Goal: Task Accomplishment & Management: Manage account settings

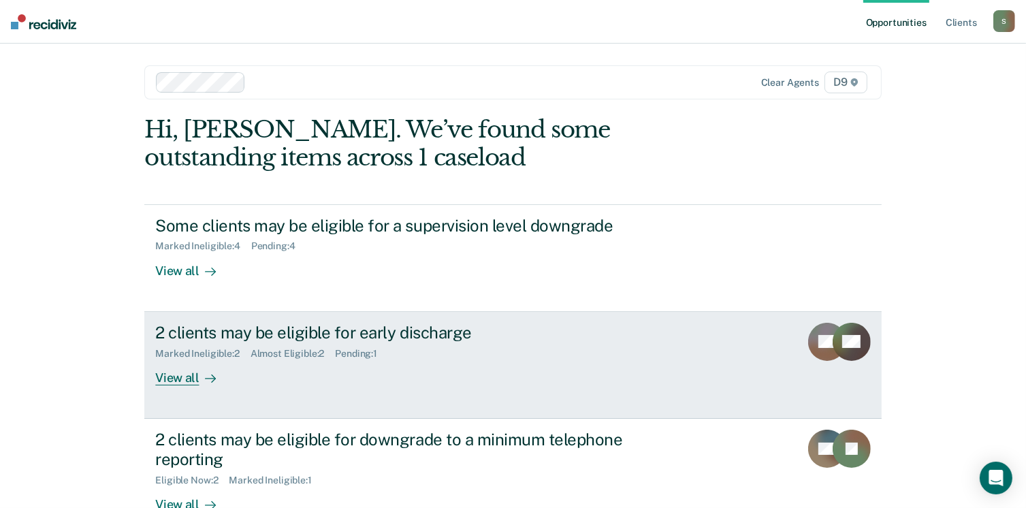
click at [180, 379] on div "View all" at bounding box center [193, 372] width 76 height 27
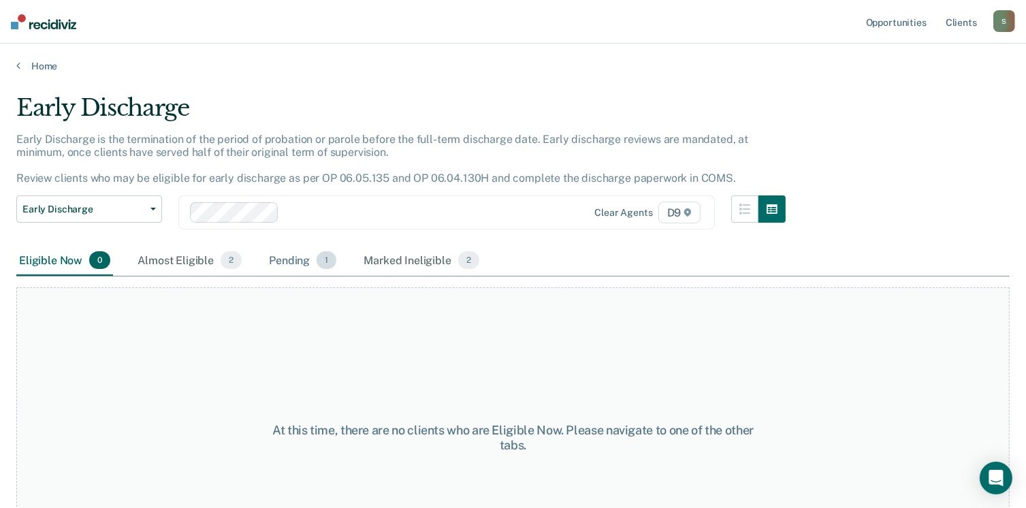
click at [300, 259] on div "Pending 1" at bounding box center [302, 261] width 73 height 30
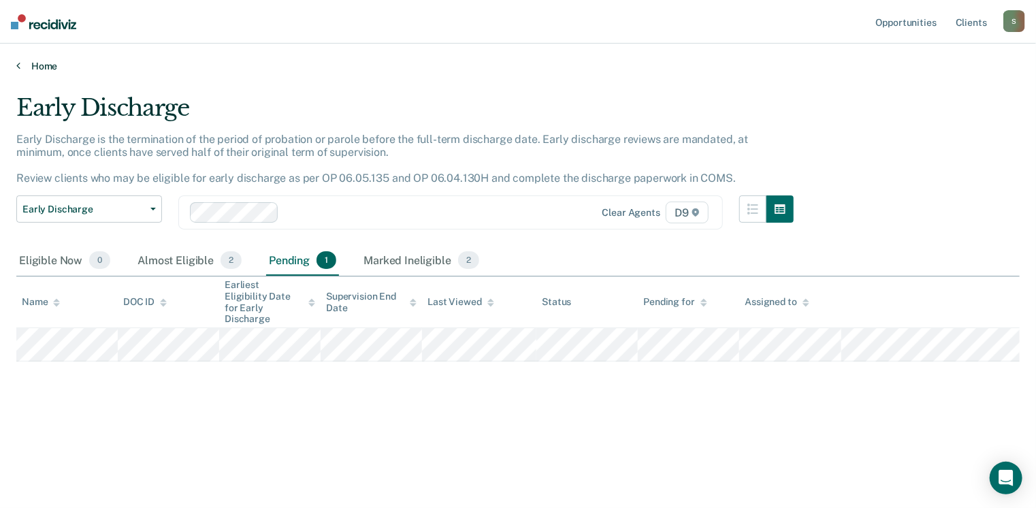
click at [30, 61] on link "Home" at bounding box center [517, 66] width 1003 height 12
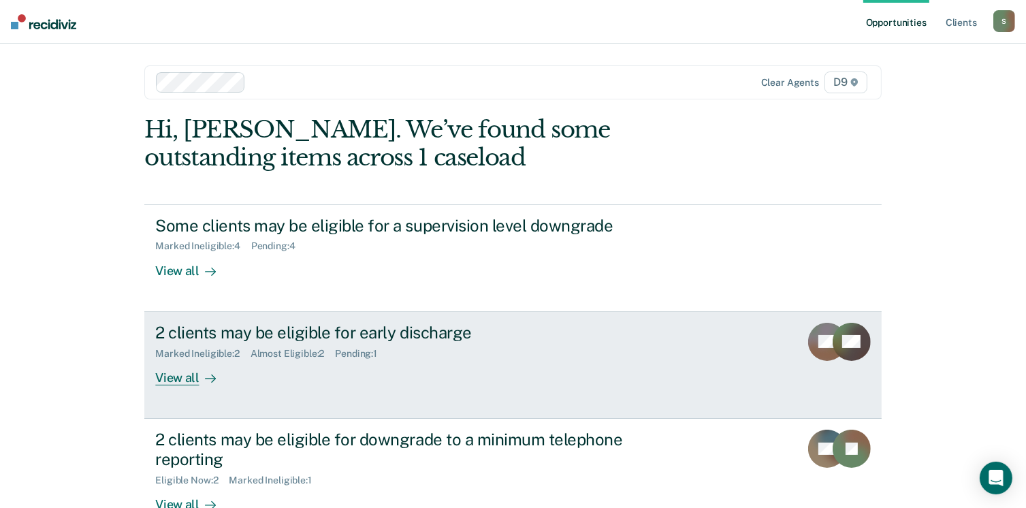
scroll to position [91, 0]
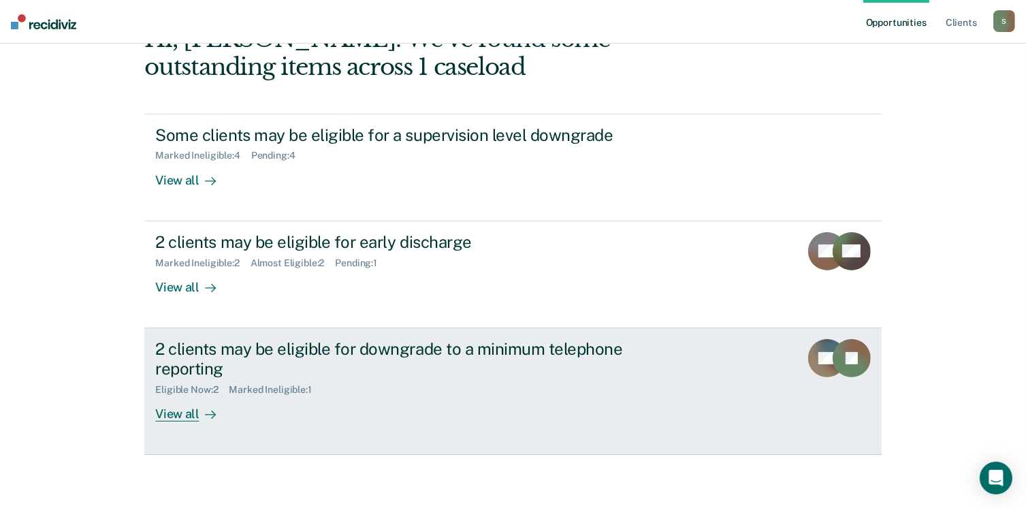
click at [174, 419] on div "View all" at bounding box center [193, 408] width 76 height 27
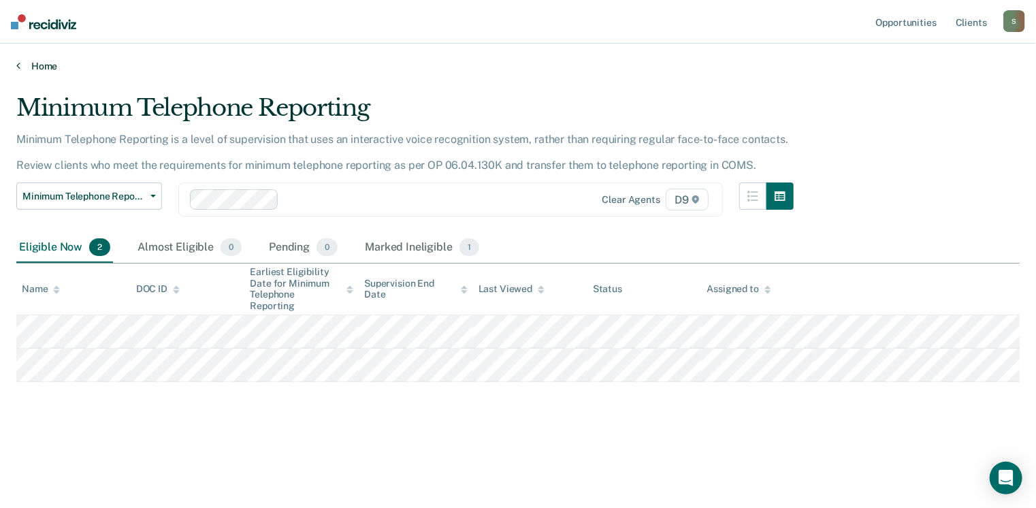
click at [35, 63] on link "Home" at bounding box center [517, 66] width 1003 height 12
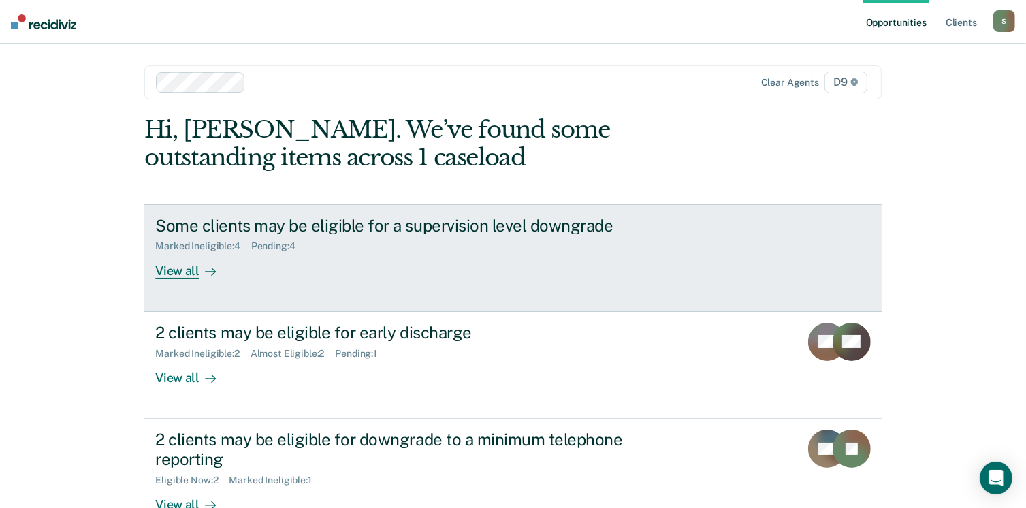
scroll to position [91, 0]
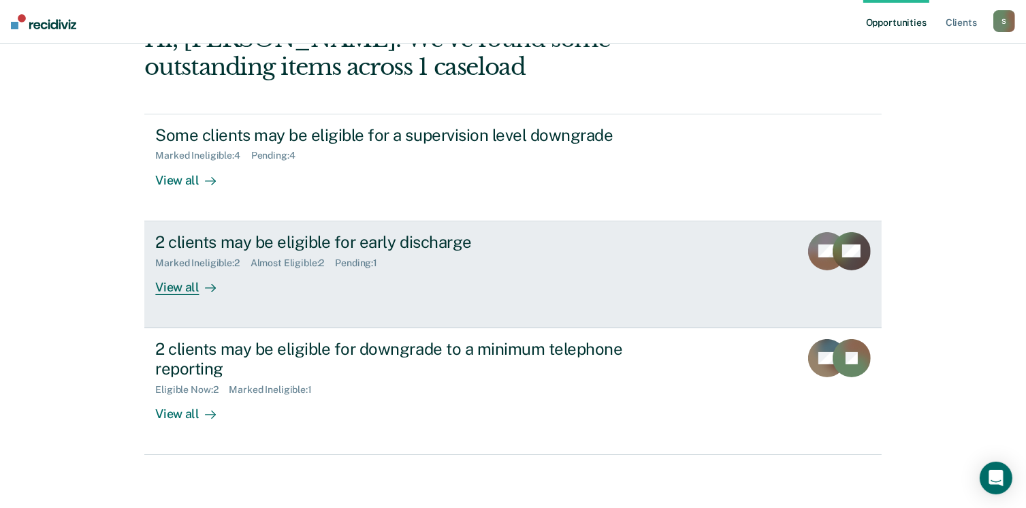
click at [184, 289] on div "View all" at bounding box center [193, 281] width 76 height 27
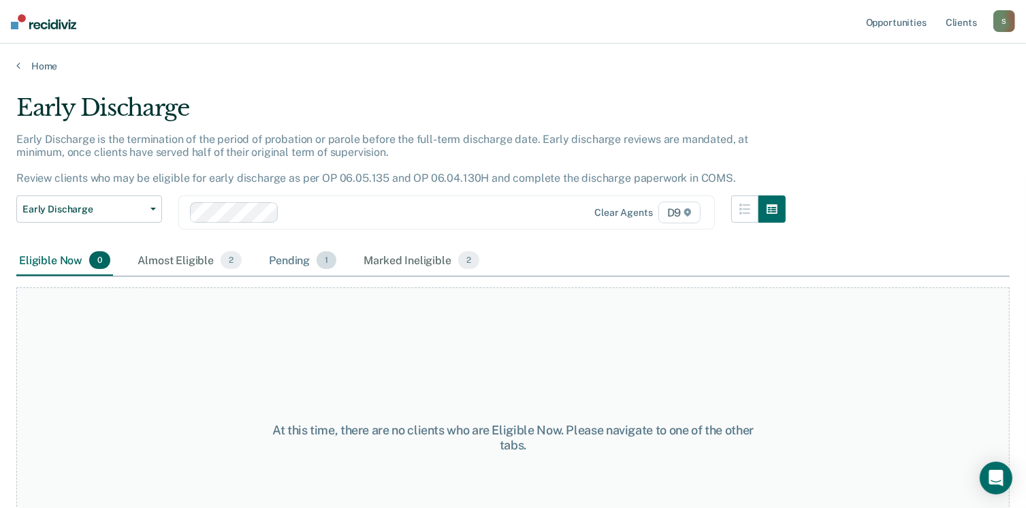
click at [294, 257] on div "Pending 1" at bounding box center [302, 261] width 73 height 30
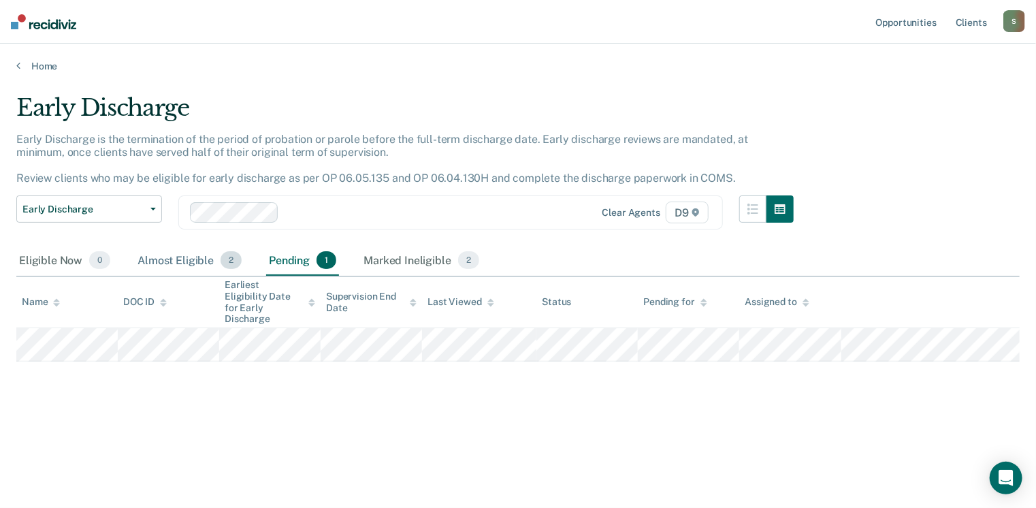
click at [175, 259] on div "Almost Eligible 2" at bounding box center [190, 261] width 110 height 30
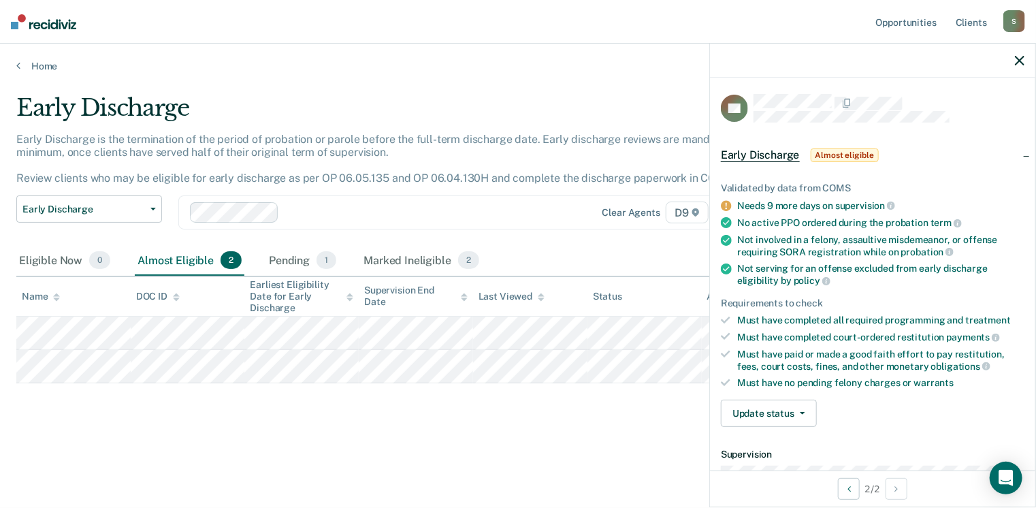
click at [116, 398] on div "Early Discharge Early Discharge is the termination of the period of probation o…" at bounding box center [517, 250] width 1003 height 312
click at [725, 203] on icon at bounding box center [726, 205] width 10 height 10
click at [624, 435] on div "Early Discharge Early Discharge is the termination of the period of probation o…" at bounding box center [517, 271] width 1003 height 355
click at [1019, 58] on icon "button" at bounding box center [1020, 61] width 10 height 10
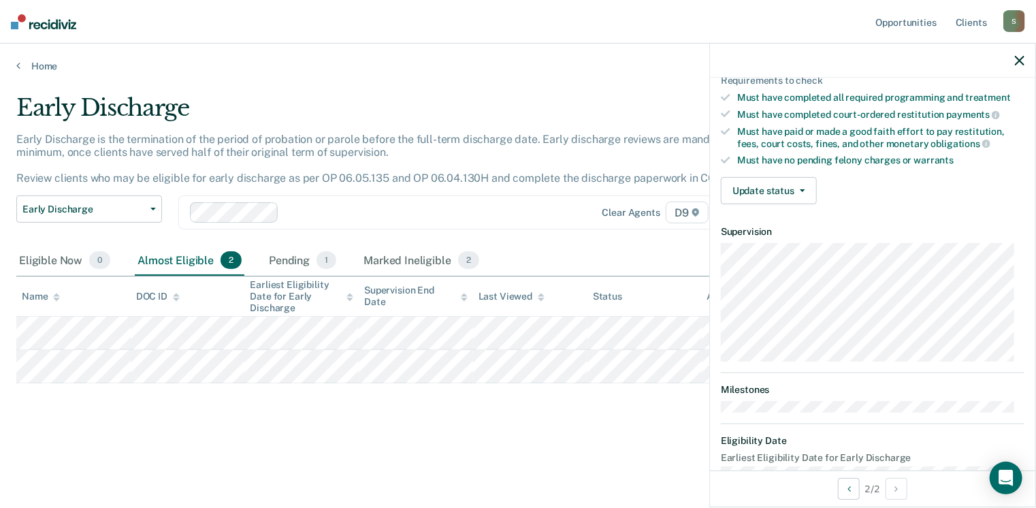
scroll to position [251, 0]
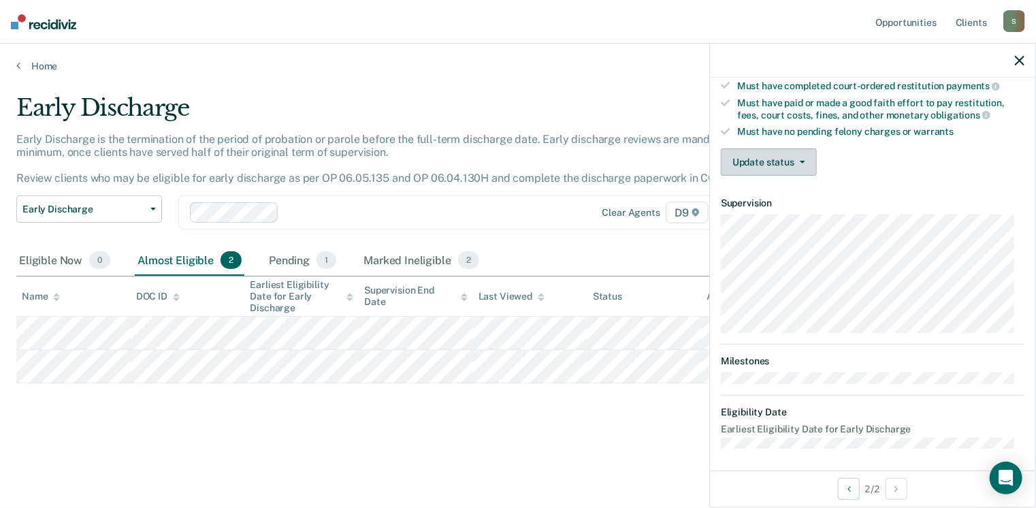
click at [806, 150] on button "Update status" at bounding box center [769, 161] width 96 height 27
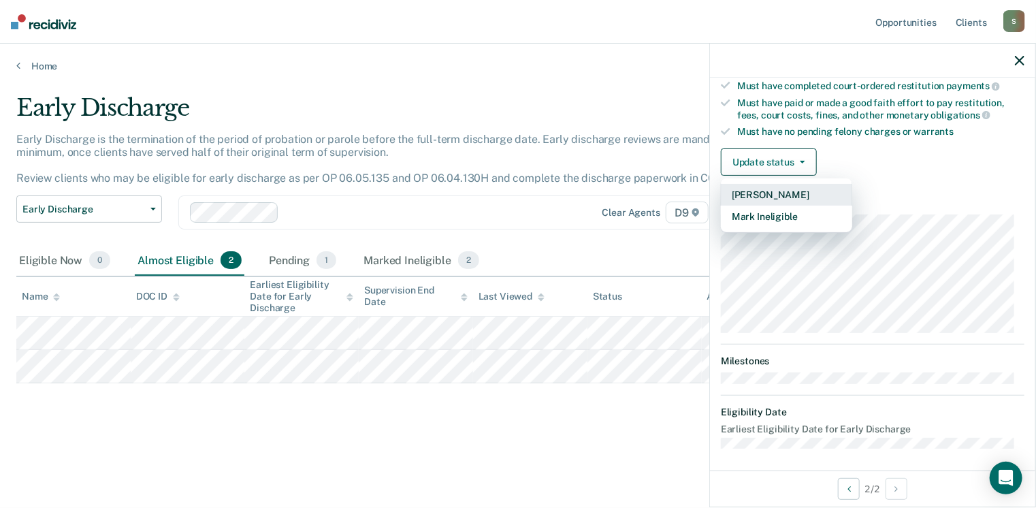
click at [760, 186] on button "[PERSON_NAME]" at bounding box center [786, 195] width 131 height 22
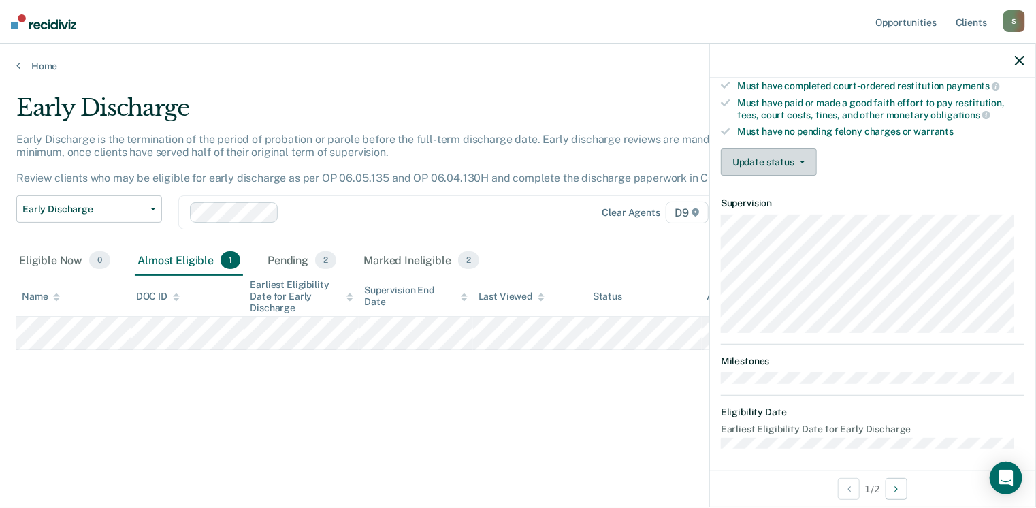
click at [792, 161] on button "Update status" at bounding box center [769, 161] width 96 height 27
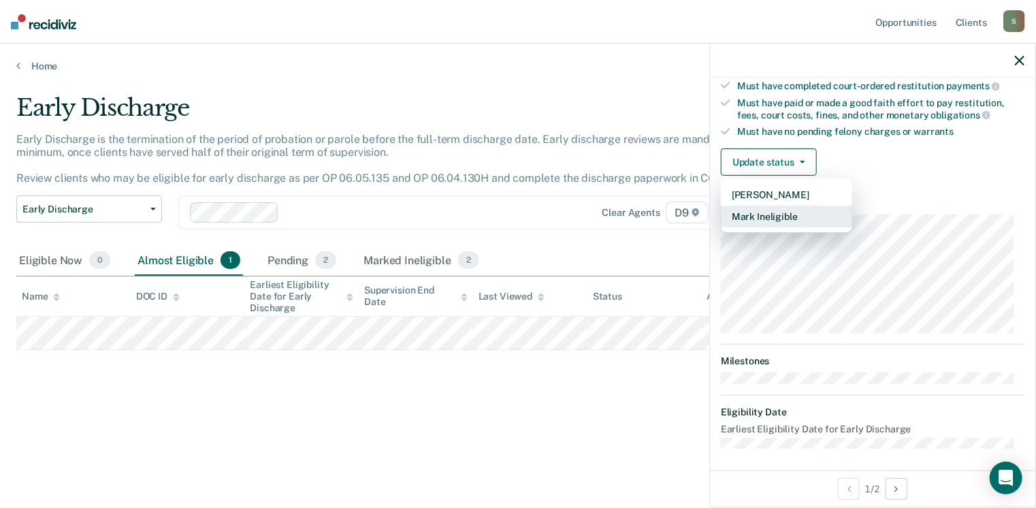
click at [807, 208] on button "Mark Ineligible" at bounding box center [786, 217] width 131 height 22
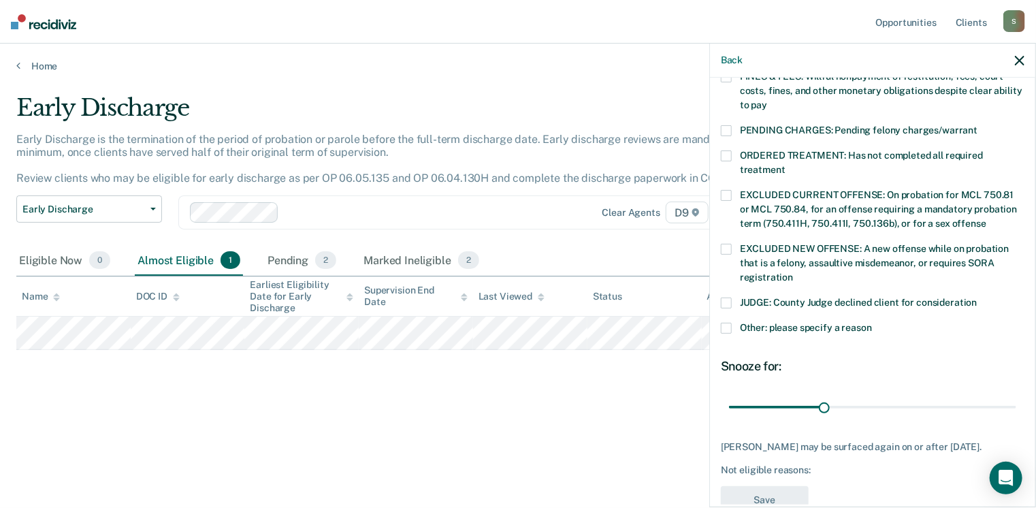
scroll to position [429, 0]
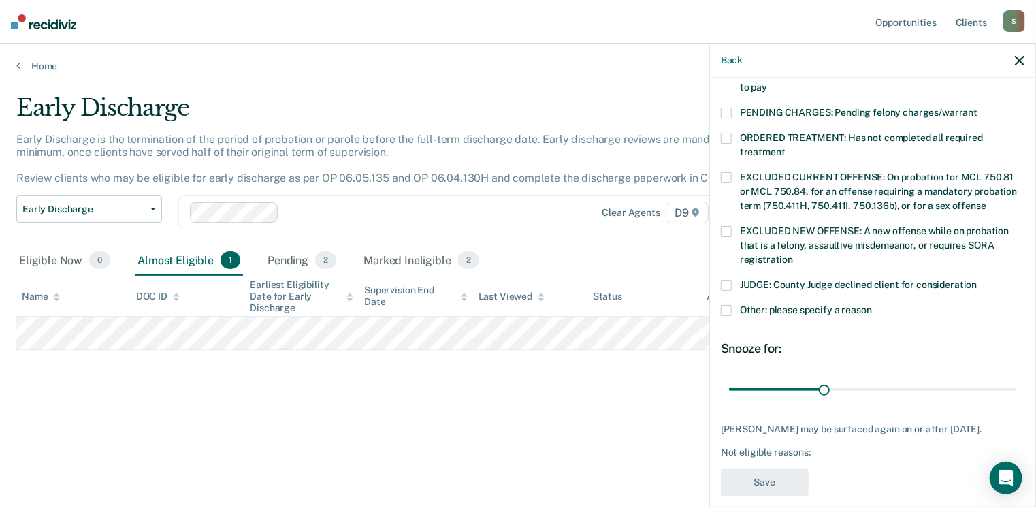
click at [726, 305] on span at bounding box center [726, 310] width 11 height 11
click at [872, 305] on input "Other: please specify a reason" at bounding box center [872, 305] width 0 height 0
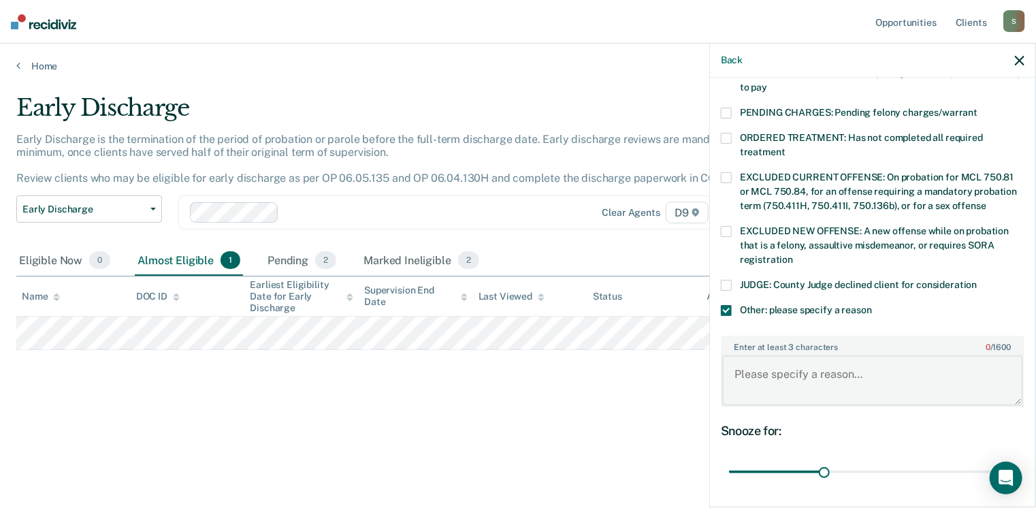
click at [754, 366] on textarea "Enter at least 3 characters 0 / 1600" at bounding box center [872, 380] width 301 height 50
click at [1020, 57] on icon "button" at bounding box center [1020, 61] width 10 height 10
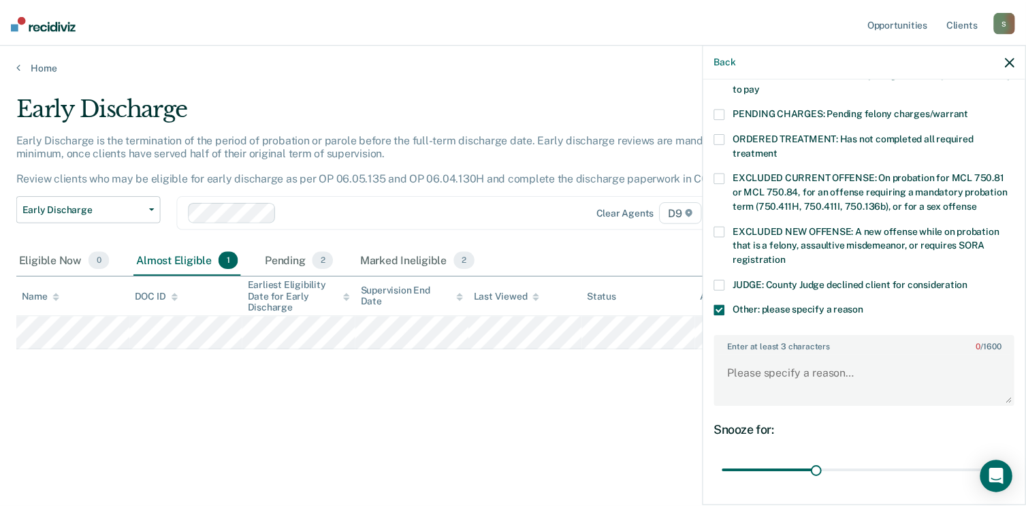
scroll to position [251, 0]
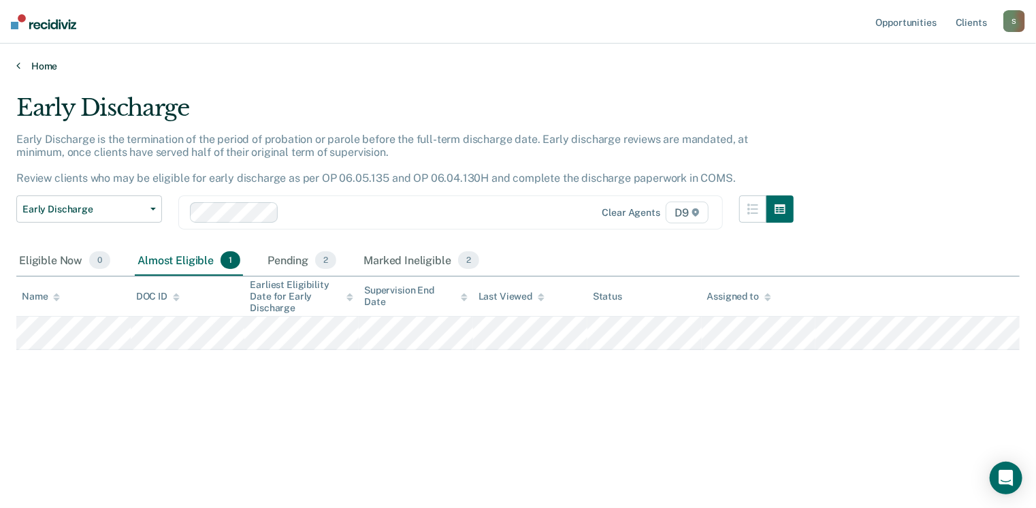
click at [18, 63] on icon at bounding box center [18, 65] width 4 height 11
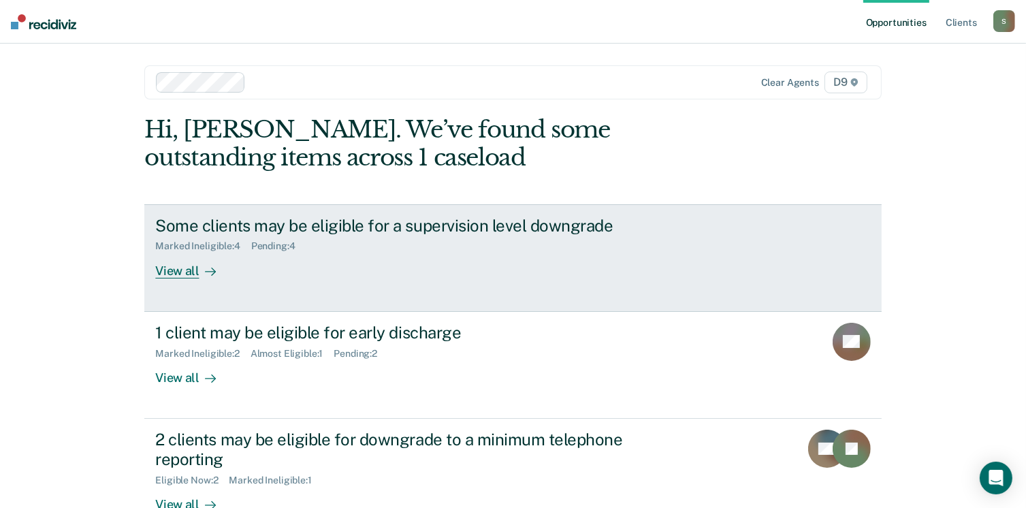
click at [177, 274] on div "View all" at bounding box center [193, 265] width 76 height 27
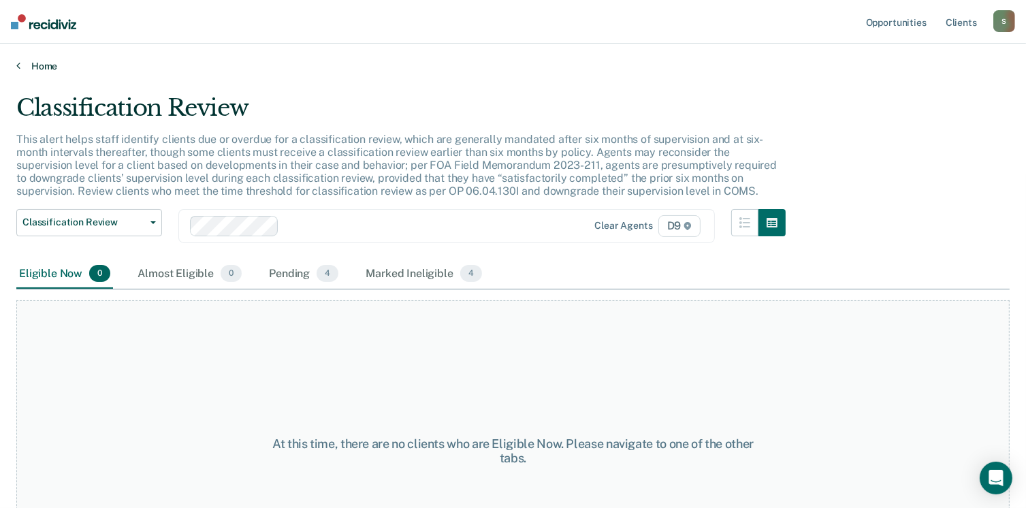
click at [39, 63] on link "Home" at bounding box center [512, 66] width 993 height 12
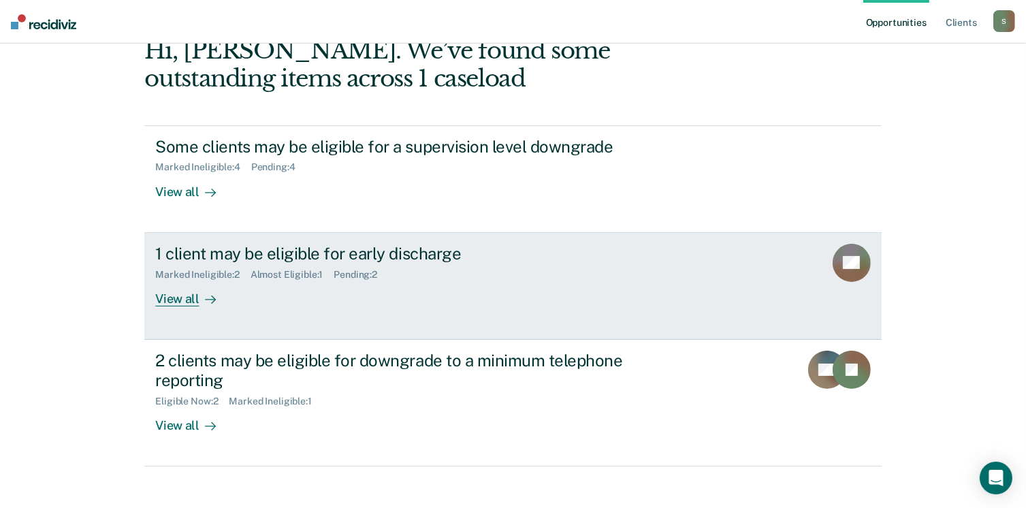
scroll to position [91, 0]
